Goal: Transaction & Acquisition: Purchase product/service

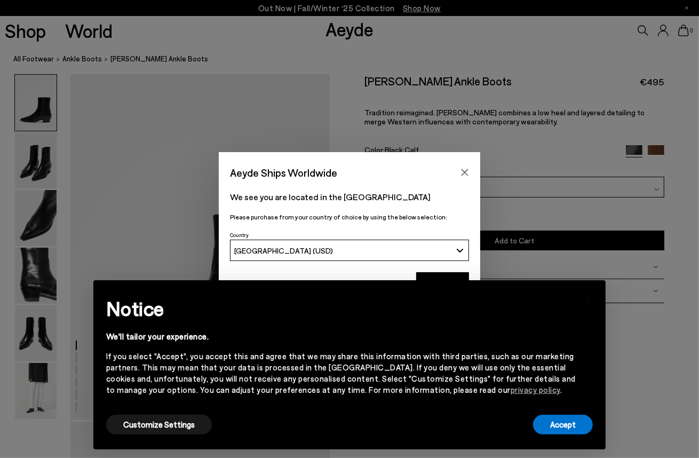
click at [44, 226] on div "Aeyde Ships Worldwide We see you are located in the [GEOGRAPHIC_DATA] Please pu…" at bounding box center [349, 229] width 699 height 154
click at [467, 171] on icon "Close" at bounding box center [465, 172] width 9 height 9
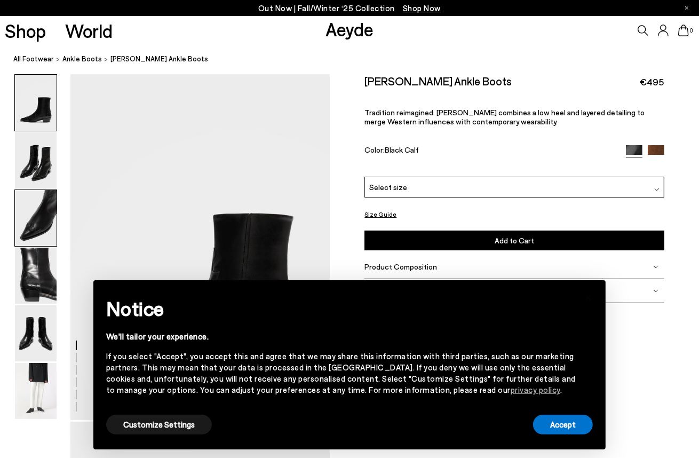
click at [39, 213] on img at bounding box center [36, 218] width 42 height 56
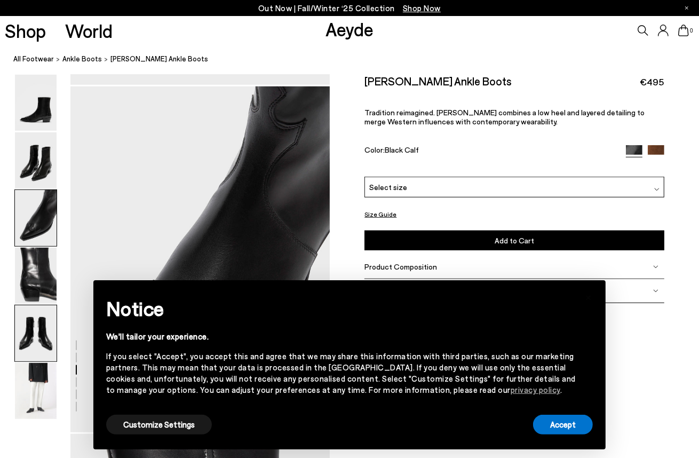
scroll to position [696, 0]
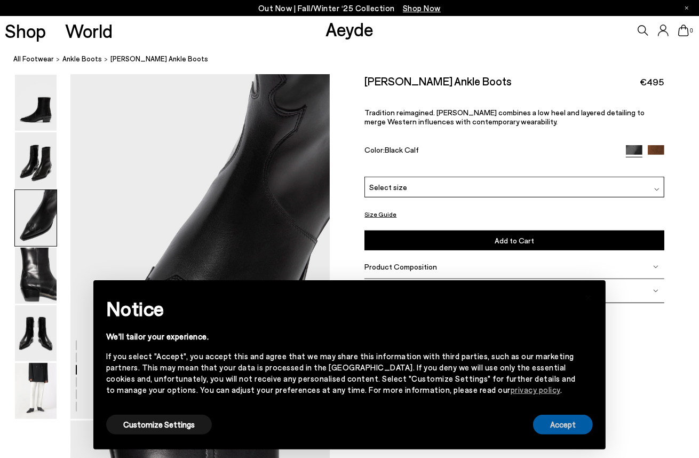
click at [565, 421] on button "Accept" at bounding box center [563, 425] width 60 height 20
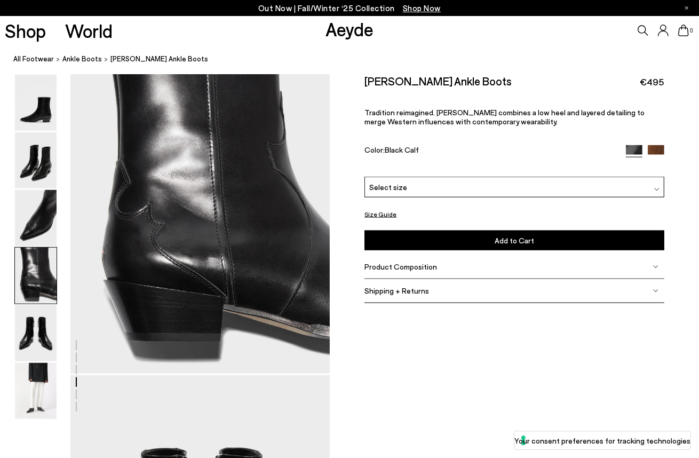
scroll to position [1123, 0]
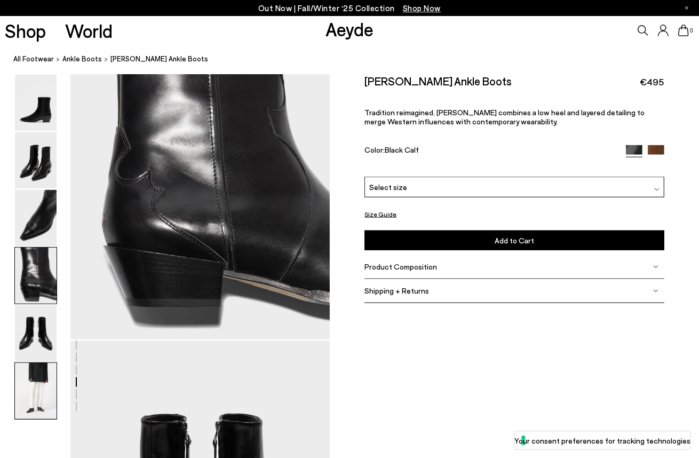
click at [37, 386] on img at bounding box center [36, 391] width 42 height 56
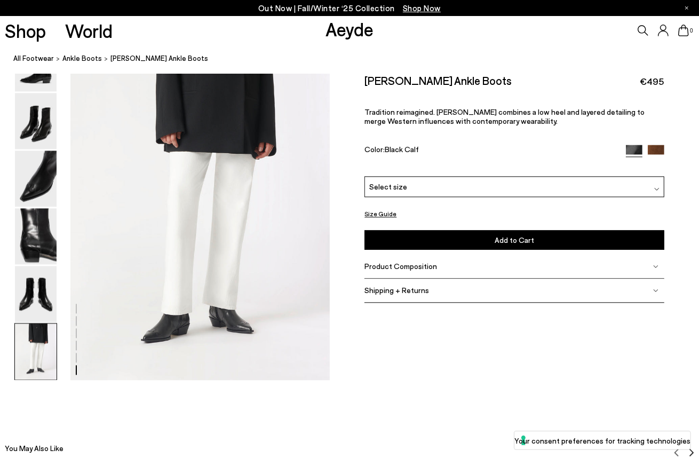
scroll to position [1811, 0]
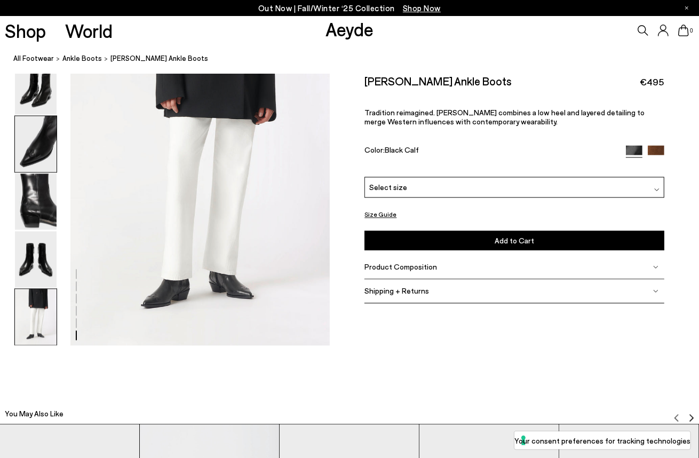
click at [41, 146] on img at bounding box center [36, 144] width 42 height 56
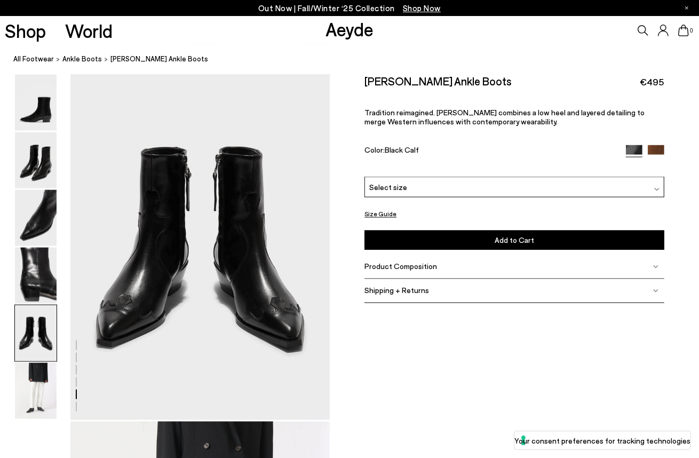
scroll to position [1374, 0]
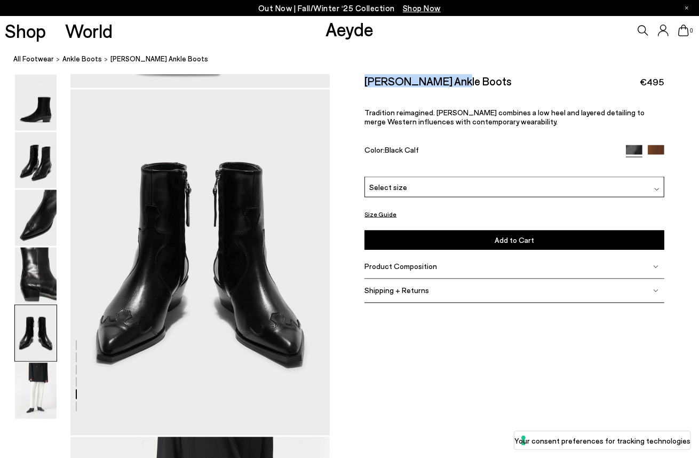
drag, startPoint x: 366, startPoint y: 80, endPoint x: 451, endPoint y: 85, distance: 85.6
click at [451, 85] on h2 "[PERSON_NAME] Ankle Boots" at bounding box center [437, 80] width 147 height 13
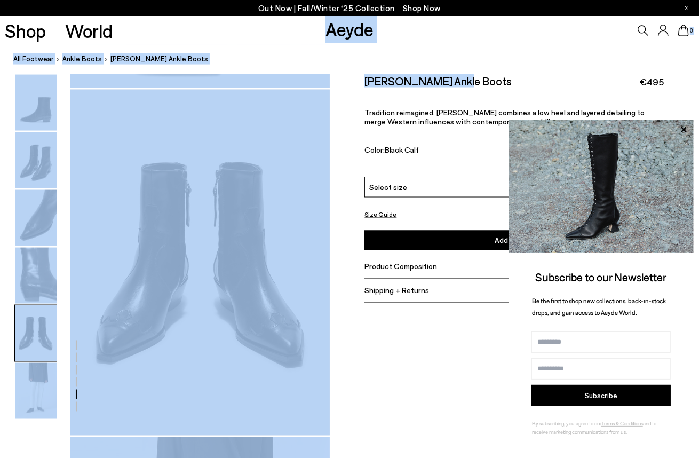
drag, startPoint x: 324, startPoint y: 27, endPoint x: 456, endPoint y: 85, distance: 144.1
click at [456, 85] on div "Out Now | Fall/Winter ‘25 Collection Shop Now Shop World Aeyde 0" at bounding box center [349, 15] width 699 height 2689
click at [424, 52] on nav "All Footwear ankle boots [PERSON_NAME] Ankle Boots" at bounding box center [356, 59] width 686 height 29
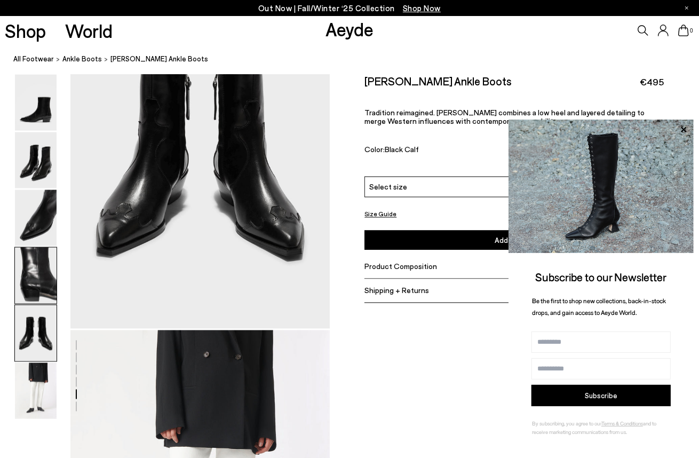
click at [36, 282] on img at bounding box center [36, 276] width 42 height 56
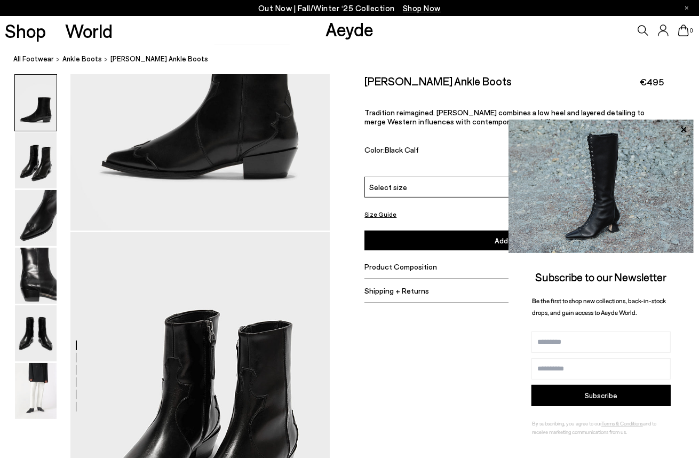
scroll to position [0, 0]
